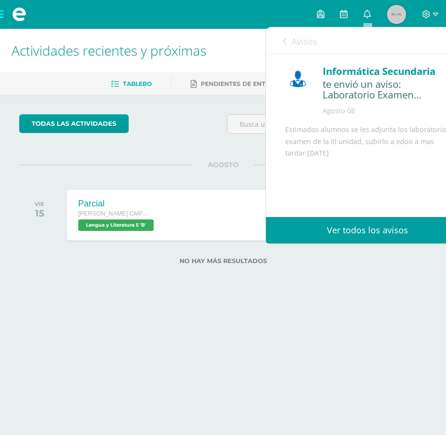
scroll to position [137, 0]
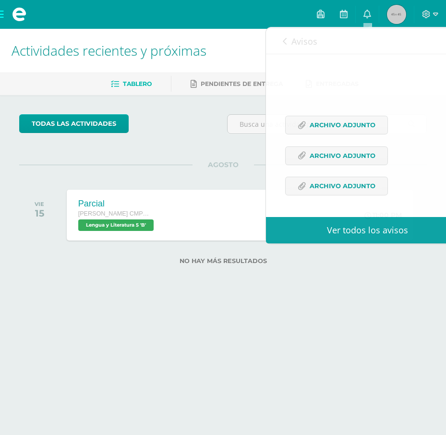
drag, startPoint x: 249, startPoint y: 45, endPoint x: 278, endPoint y: 34, distance: 31.3
click at [249, 45] on h1 "Actividades recientes y próximas" at bounding box center [223, 51] width 423 height 44
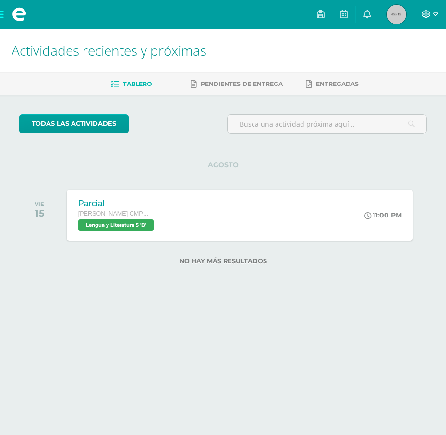
click at [426, 11] on icon at bounding box center [426, 14] width 9 height 9
click at [403, 68] on span "Cerrar sesión" at bounding box center [405, 65] width 43 height 9
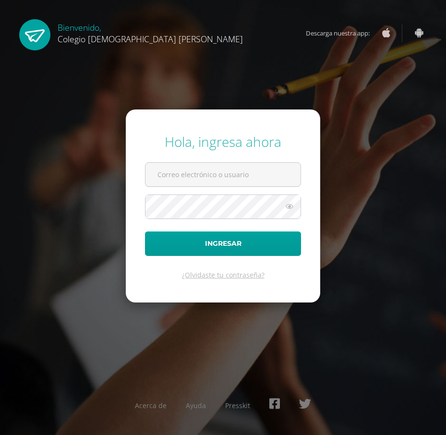
click at [386, 57] on div "Hola, ingresa ahora Ingresar ¿Olvidaste tu contraseña? Acerca de Ayuda Presskit" at bounding box center [223, 217] width 454 height 435
